Goal: Task Accomplishment & Management: Complete application form

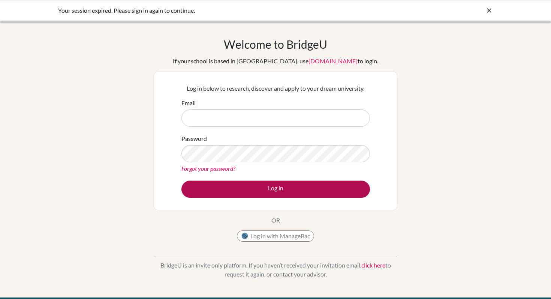
type input "rhensman@ris.ae"
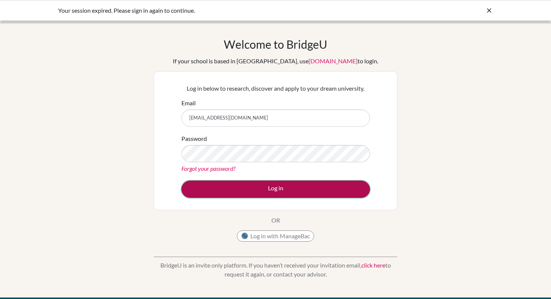
click at [252, 192] on button "Log in" at bounding box center [275, 189] width 189 height 17
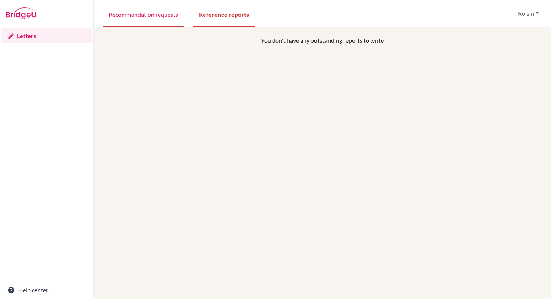
click at [153, 12] on link "Recommendation requests" at bounding box center [143, 14] width 81 height 26
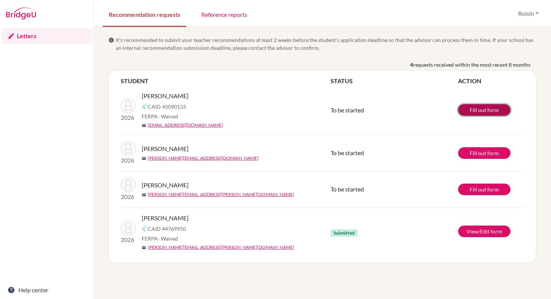
click at [484, 110] on link "Fill out form" at bounding box center [484, 110] width 52 height 12
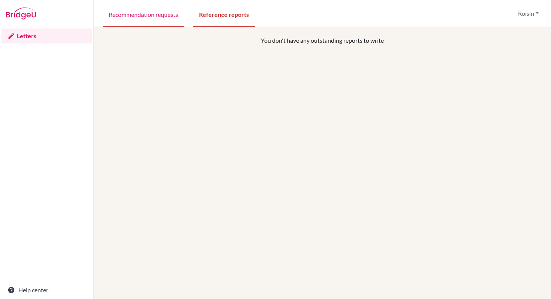
click at [141, 13] on link "Recommendation requests" at bounding box center [143, 14] width 81 height 26
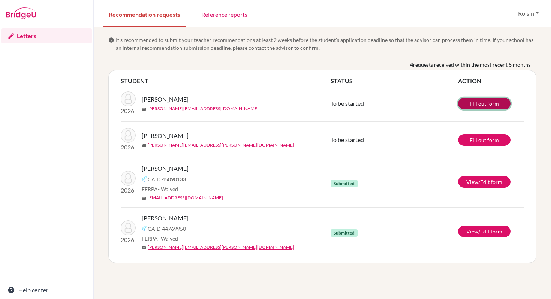
click at [479, 103] on link "Fill out form" at bounding box center [484, 104] width 52 height 12
